Goal: Transaction & Acquisition: Purchase product/service

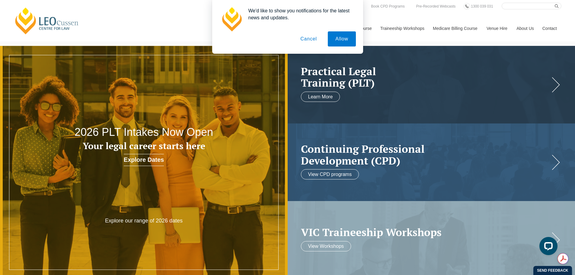
click at [313, 39] on button "Cancel" at bounding box center [309, 38] width 32 height 15
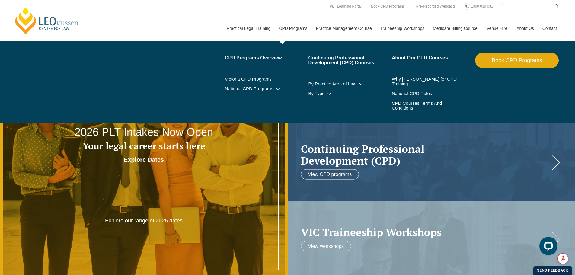
click at [302, 28] on link "CPD Programs" at bounding box center [292, 28] width 37 height 26
click at [285, 27] on link "CPD Programs" at bounding box center [292, 28] width 37 height 26
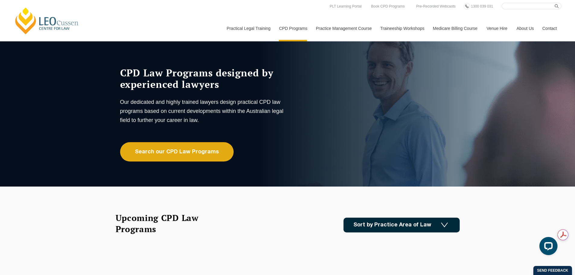
click at [518, 8] on input "Search here" at bounding box center [532, 6] width 60 height 7
type input "sale of business"
click at [555, 3] on button "submit" at bounding box center [558, 6] width 7 height 7
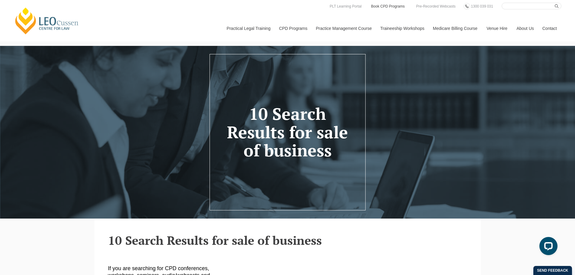
click at [376, 6] on link "Book CPD Programs" at bounding box center [387, 6] width 35 height 7
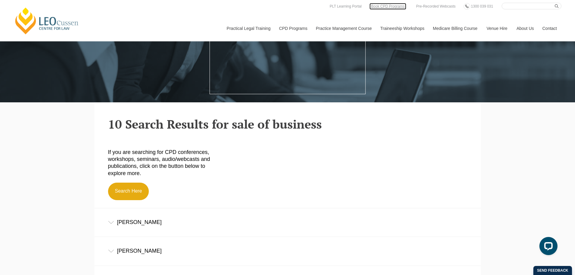
scroll to position [91, 0]
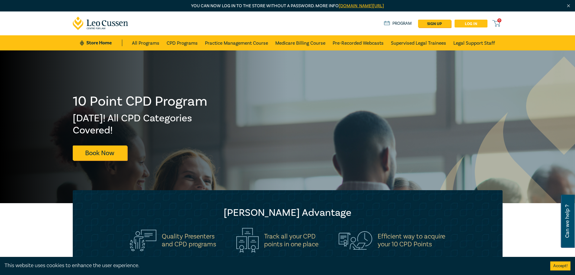
click at [468, 22] on link "Log in" at bounding box center [471, 24] width 33 height 8
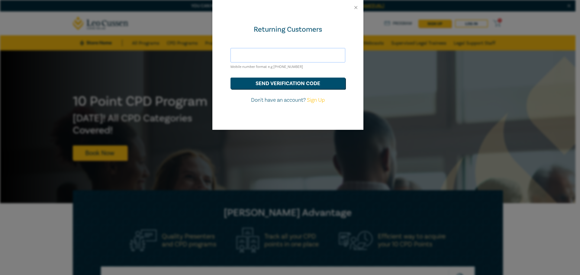
click at [280, 53] on input "text" at bounding box center [287, 55] width 115 height 14
type input "accounts@dandanis.com.au"
click at [287, 84] on button "send verification code" at bounding box center [287, 83] width 115 height 11
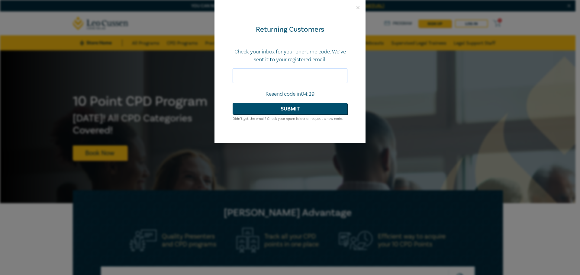
click at [273, 76] on input "text" at bounding box center [289, 76] width 115 height 14
type input "714265"
click at [293, 111] on button "Submit" at bounding box center [289, 108] width 115 height 11
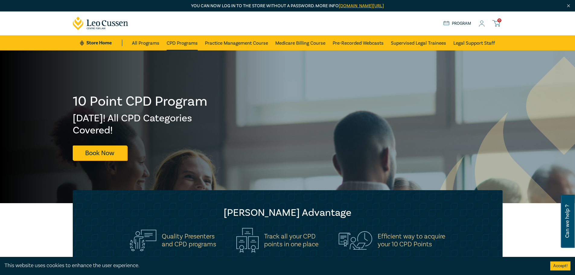
click at [181, 43] on link "CPD Programs" at bounding box center [182, 42] width 31 height 15
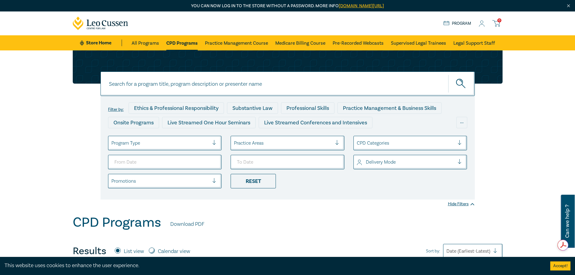
click at [203, 84] on input at bounding box center [288, 84] width 374 height 24
type input "25048"
click at [459, 81] on icon "submit" at bounding box center [461, 84] width 11 height 11
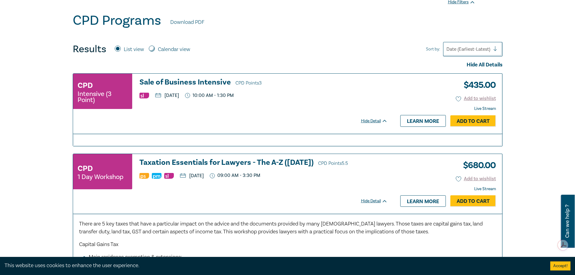
scroll to position [204, 0]
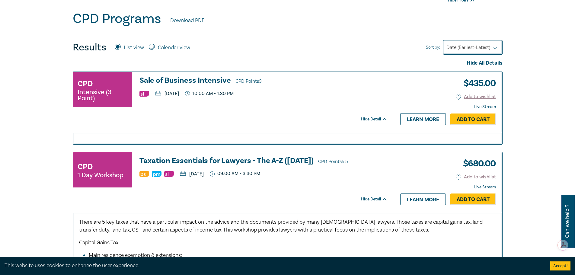
click at [204, 82] on h3 "Sale of Business Intensive CPD Points 3" at bounding box center [263, 80] width 248 height 9
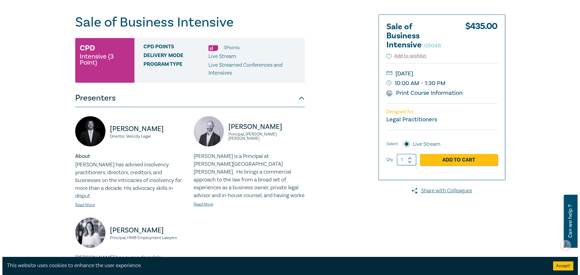
scroll to position [68, 0]
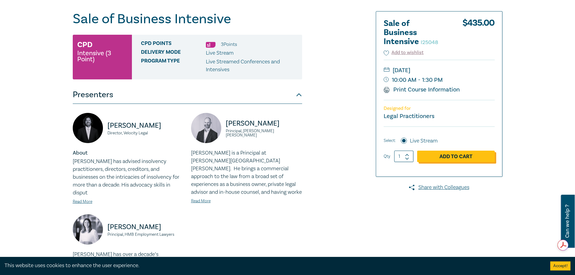
click at [461, 156] on link "Add to Cart" at bounding box center [456, 156] width 78 height 11
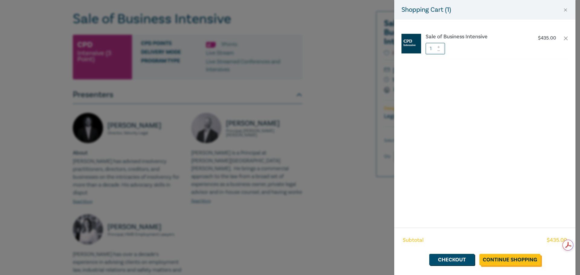
click at [509, 257] on link "Continue Shopping" at bounding box center [509, 259] width 61 height 11
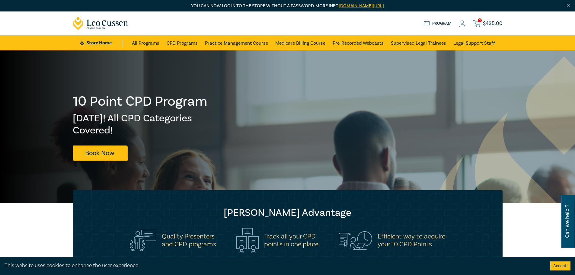
click at [480, 21] on span "1" at bounding box center [480, 20] width 4 height 4
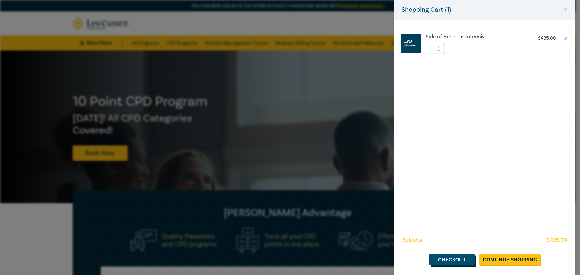
click at [455, 259] on link "Checkout" at bounding box center [451, 259] width 45 height 11
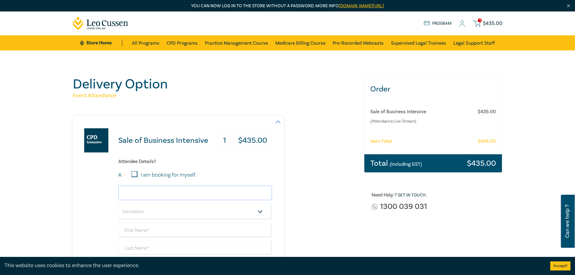
click at [225, 191] on input "email" at bounding box center [195, 193] width 154 height 14
type input "eunice.jonga@dandanis.com.au"
type input "[PERSON_NAME]"
type input "Jonga"
type input "82561200"
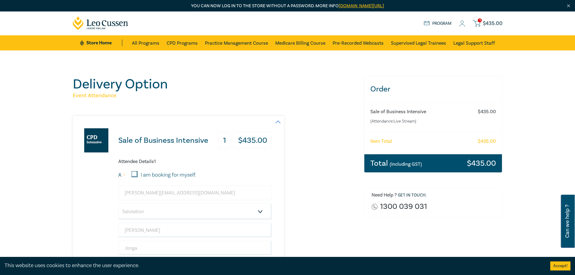
type input "[GEOGRAPHIC_DATA]"
click at [260, 212] on select "Salutation Mr. Mrs. Ms. Miss Dr. Prof. Other" at bounding box center [195, 212] width 154 height 16
select select "Ms."
click at [118, 204] on select "Salutation Mr. Mrs. Ms. Miss Dr. Prof. Other" at bounding box center [195, 212] width 154 height 16
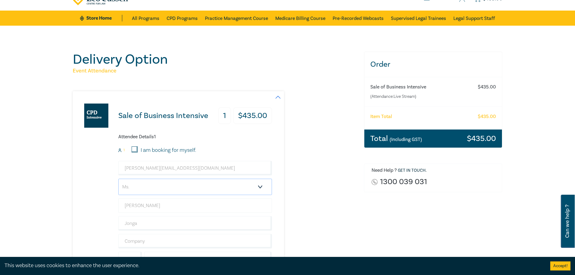
scroll to position [91, 0]
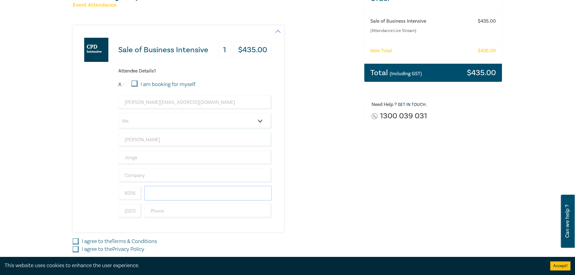
click at [160, 194] on input "text" at bounding box center [208, 193] width 128 height 14
type input "82561200"
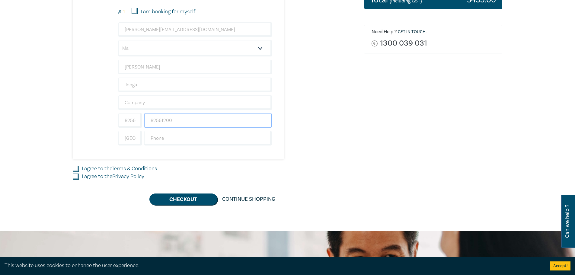
scroll to position [166, 0]
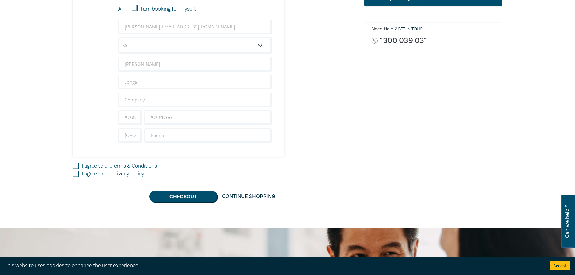
click at [80, 166] on div "I agree to the Terms & Conditions" at bounding box center [215, 166] width 284 height 8
click at [77, 174] on input "I agree to the Privacy Policy" at bounding box center [76, 174] width 6 height 6
checkbox input "true"
click at [74, 165] on input "I agree to the Terms & Conditions" at bounding box center [76, 166] width 6 height 6
checkbox input "true"
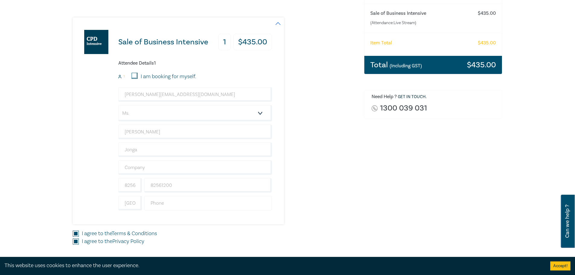
scroll to position [98, 0]
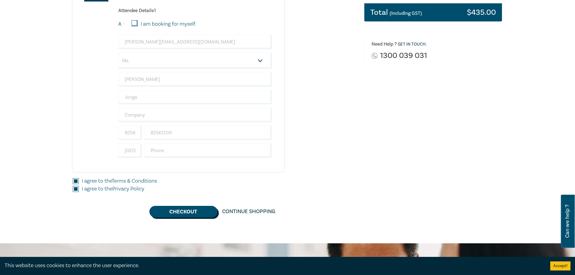
click at [175, 213] on button "Checkout" at bounding box center [183, 211] width 68 height 11
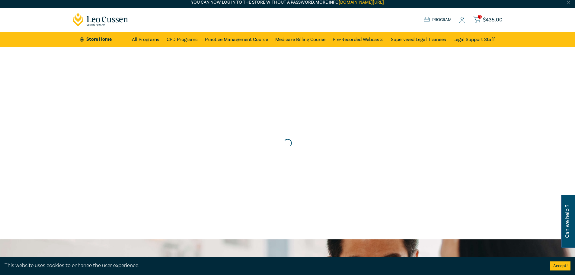
scroll to position [0, 0]
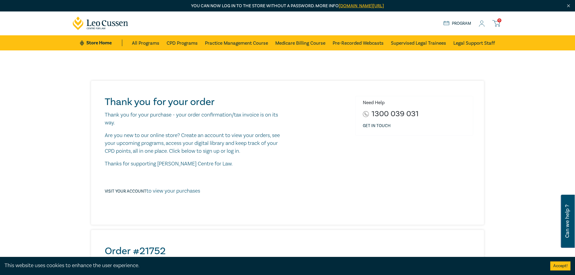
drag, startPoint x: 40, startPoint y: 117, endPoint x: 43, endPoint y: 117, distance: 3.3
click at [180, 44] on link "CPD Programs" at bounding box center [182, 42] width 31 height 15
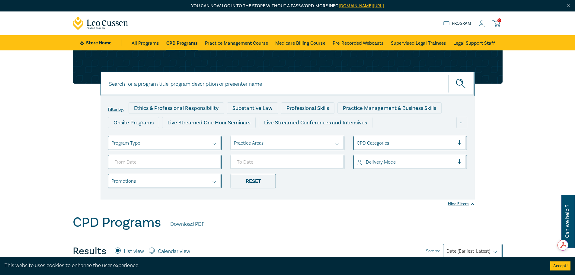
click at [146, 89] on input at bounding box center [288, 84] width 374 height 24
type input "25048"
click at [448, 75] on button "submit" at bounding box center [461, 84] width 27 height 18
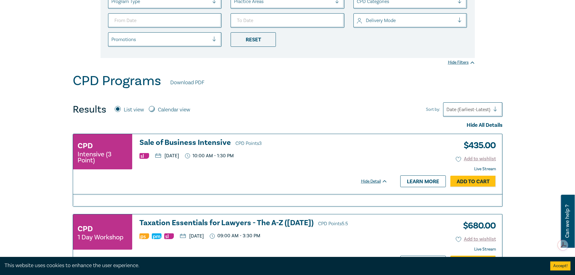
scroll to position [143, 0]
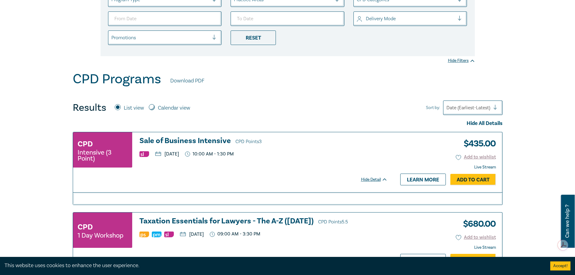
click at [189, 140] on h3 "Sale of Business Intensive CPD Points 3" at bounding box center [263, 141] width 248 height 9
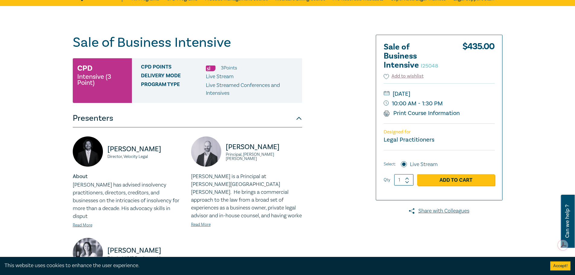
scroll to position [121, 0]
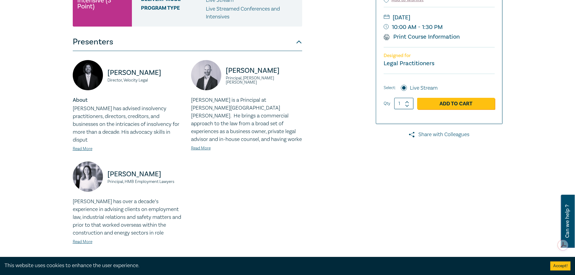
click at [437, 132] on link "Share with Colleagues" at bounding box center [439, 135] width 127 height 8
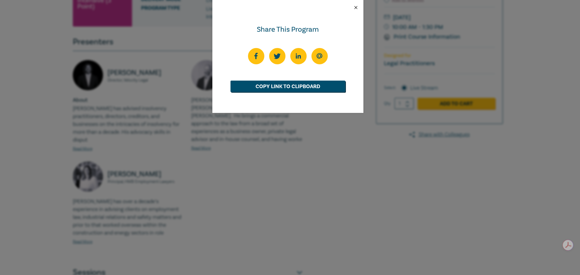
click at [355, 8] on button "Close" at bounding box center [355, 7] width 5 height 5
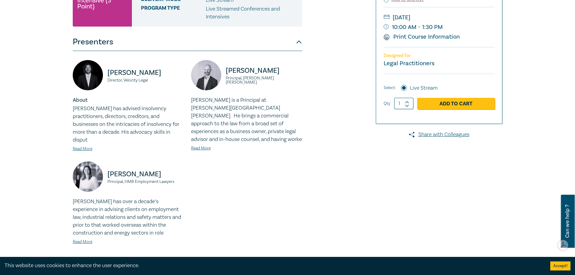
click at [291, 170] on div "[PERSON_NAME] Director, Velocity Legal About [PERSON_NAME] has advised insolven…" at bounding box center [187, 157] width 237 height 194
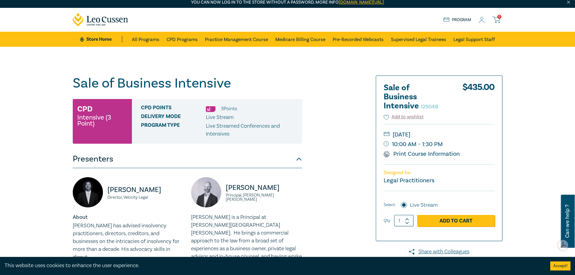
scroll to position [0, 0]
